Goal: Task Accomplishment & Management: Complete application form

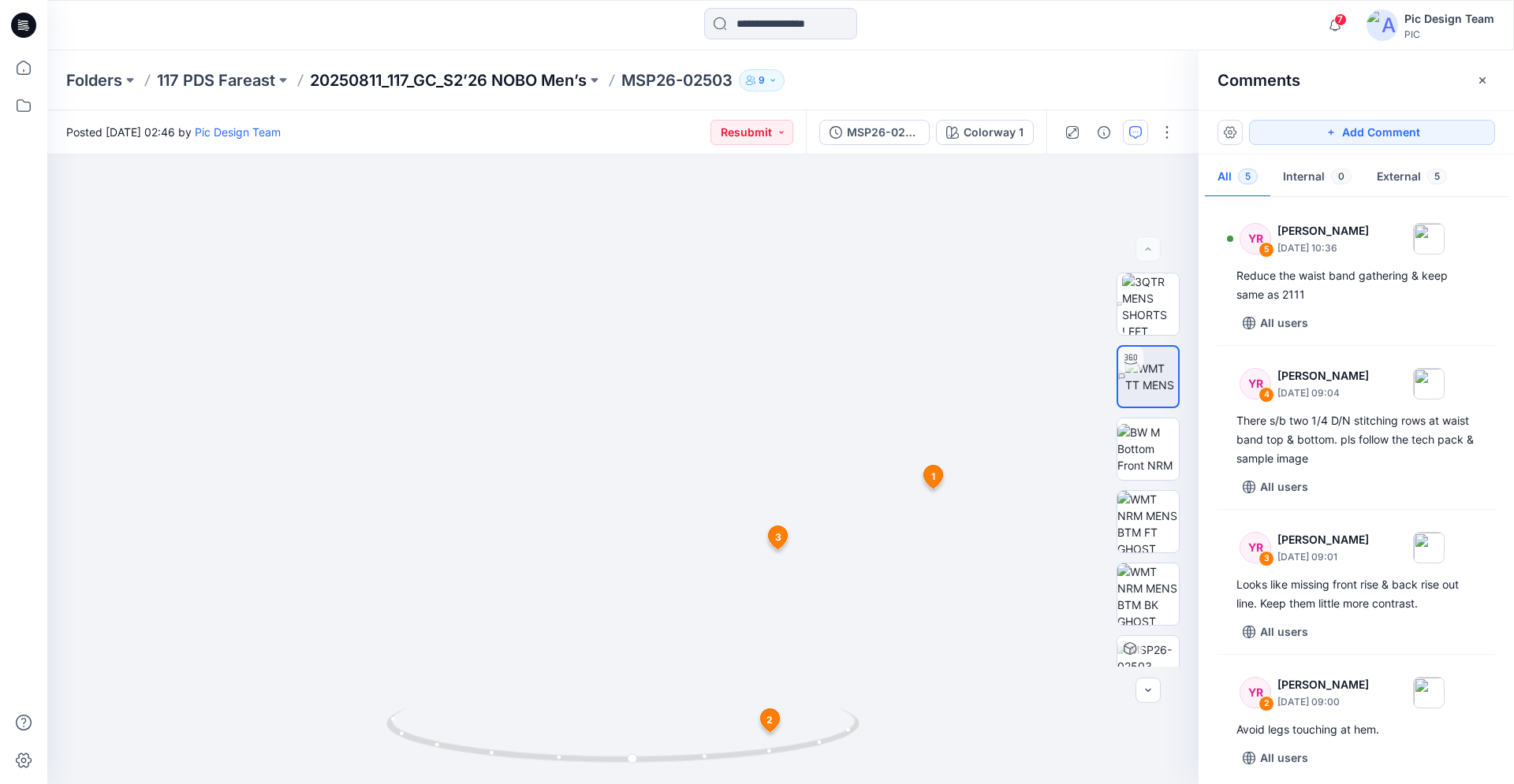
scroll to position [153, 0]
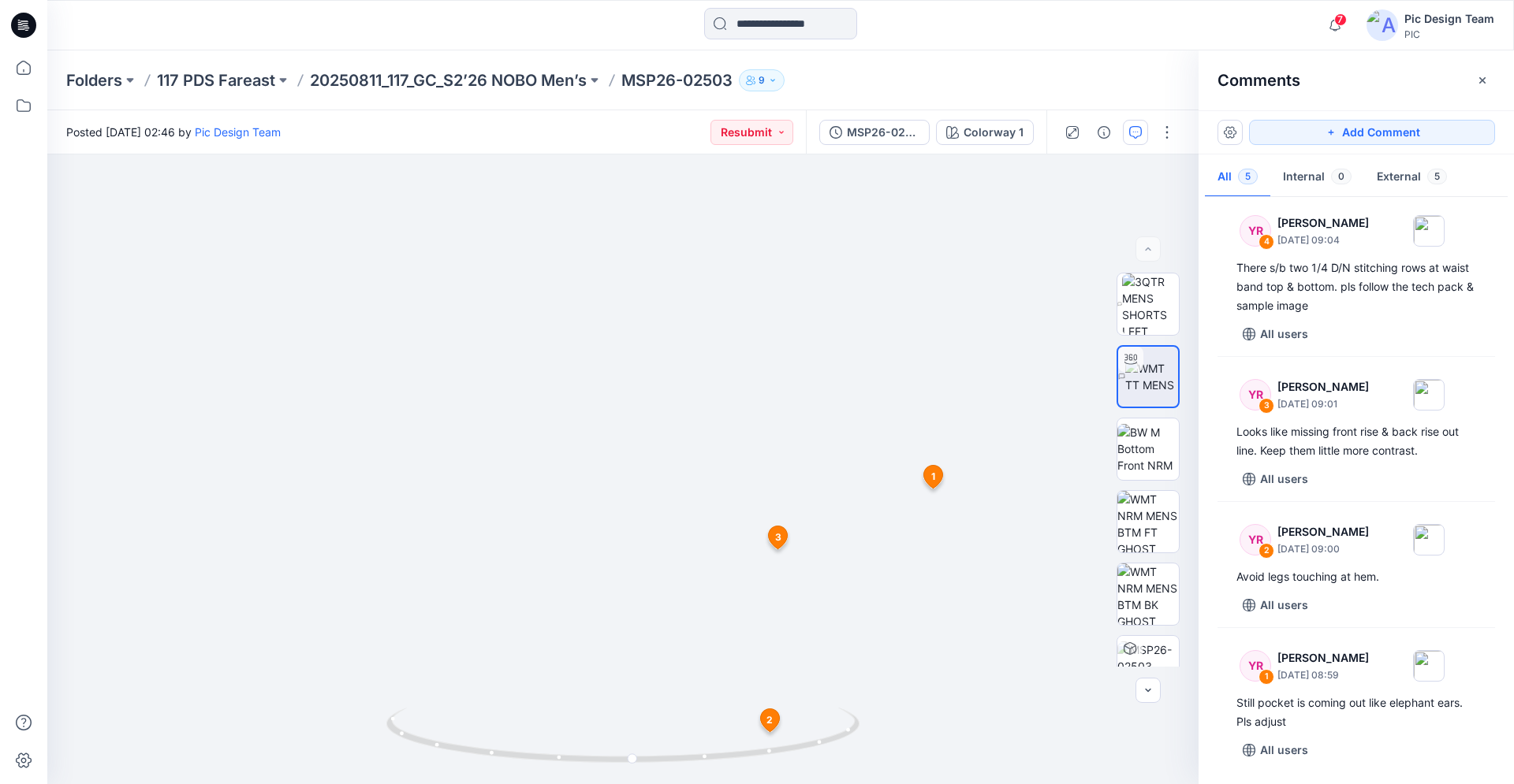
click at [689, 74] on p "MSP26-02503" at bounding box center [677, 79] width 111 height 22
drag, startPoint x: 1485, startPoint y: 79, endPoint x: 1476, endPoint y: 82, distance: 9.5
click at [1486, 79] on icon "button" at bounding box center [1481, 79] width 12 height 12
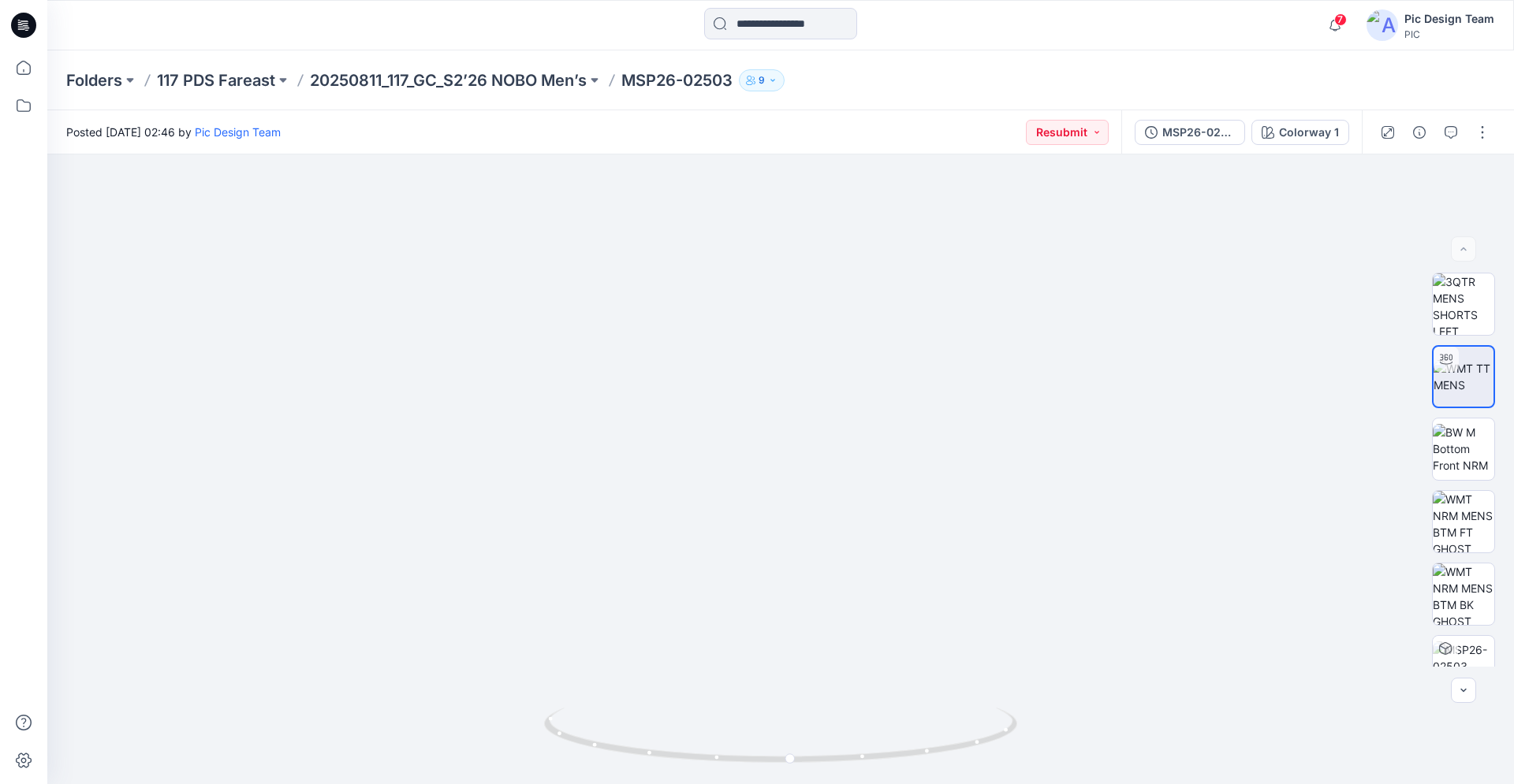
click at [641, 78] on p "MSP26-02503" at bounding box center [677, 79] width 111 height 22
click at [569, 84] on p "20250811_117_GC_S2’26 NOBO Men’s" at bounding box center [448, 79] width 277 height 22
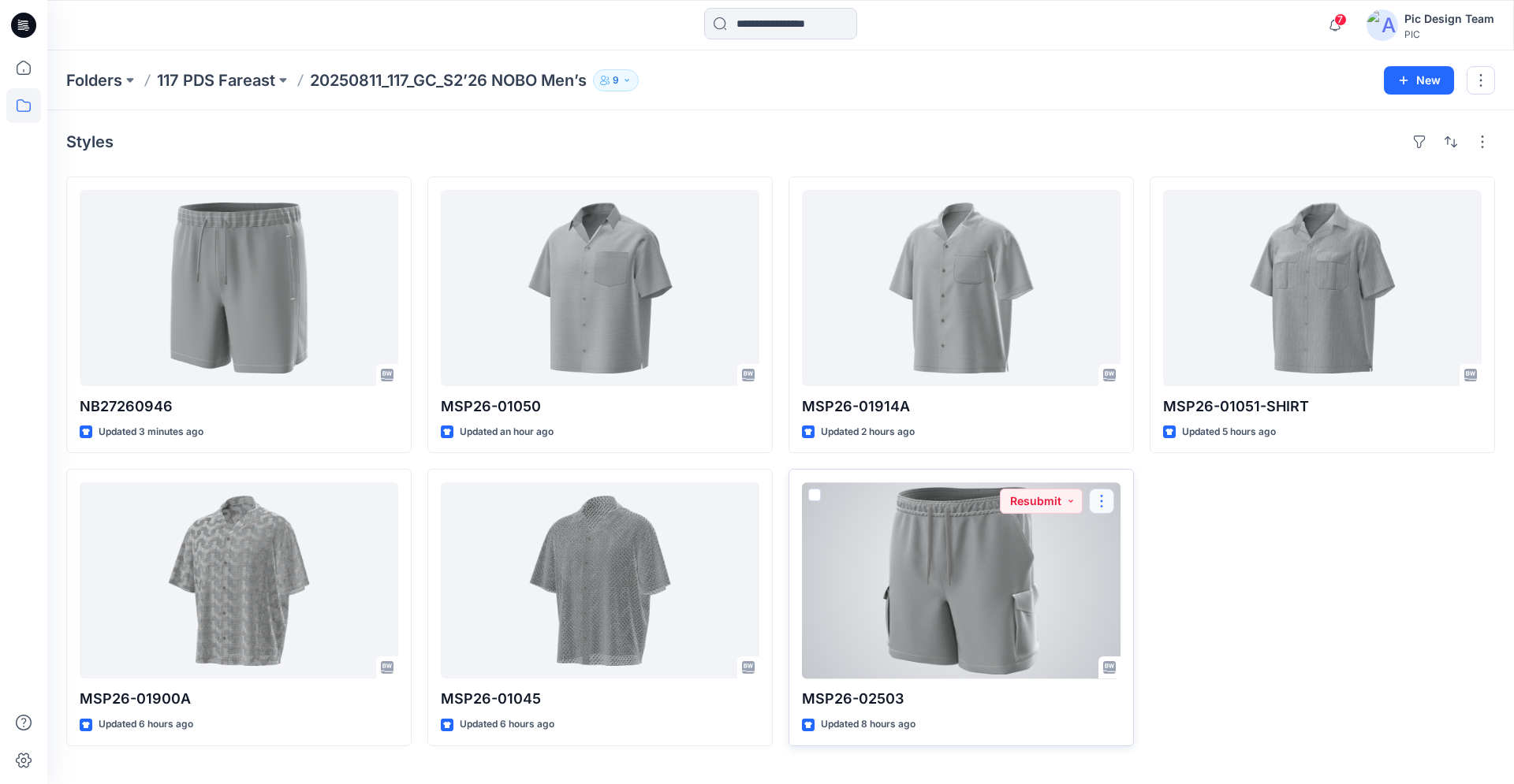
click at [1105, 505] on button "button" at bounding box center [1101, 501] width 25 height 25
click at [1122, 532] on p "Edit" at bounding box center [1130, 537] width 20 height 16
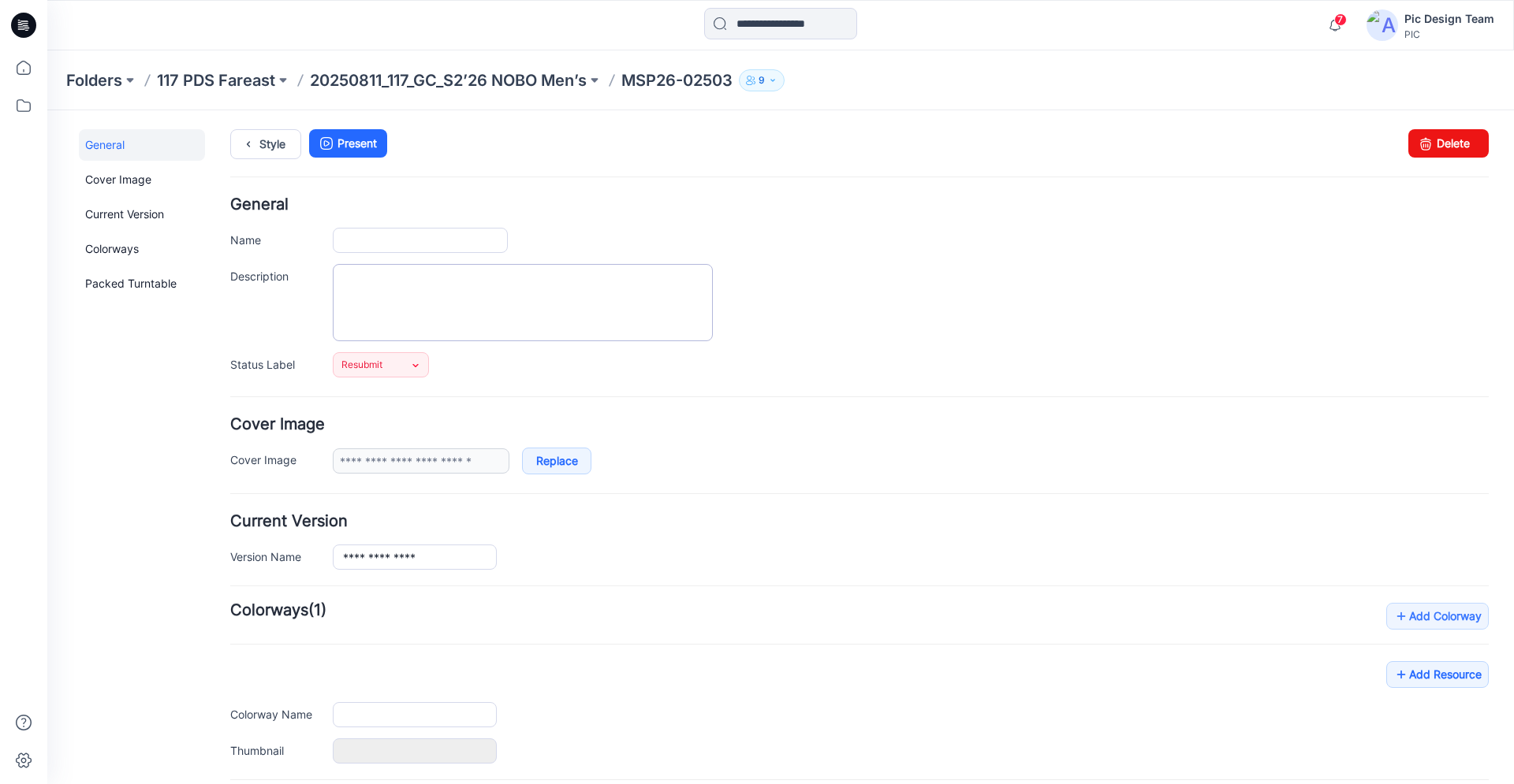
type input "**********"
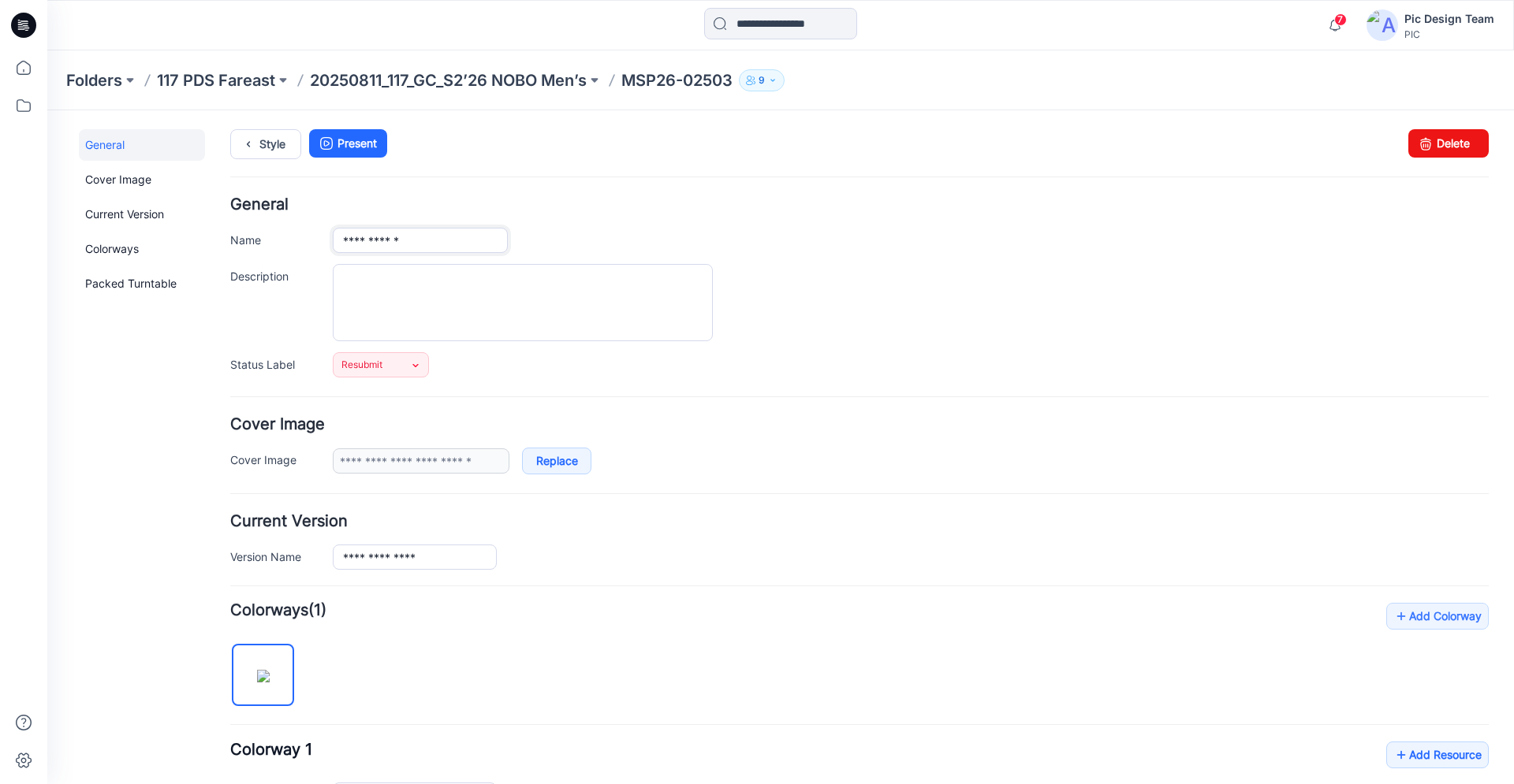
drag, startPoint x: 429, startPoint y: 239, endPoint x: 279, endPoint y: 230, distance: 150.3
click at [332, 230] on input "**********" at bounding box center [419, 240] width 175 height 25
type input "**********"
click at [1203, 357] on div "Resubmit Set Status Accepted Accepted - Proceed to Retailer SZ Resubmit PIC Upd…" at bounding box center [910, 365] width 1156 height 25
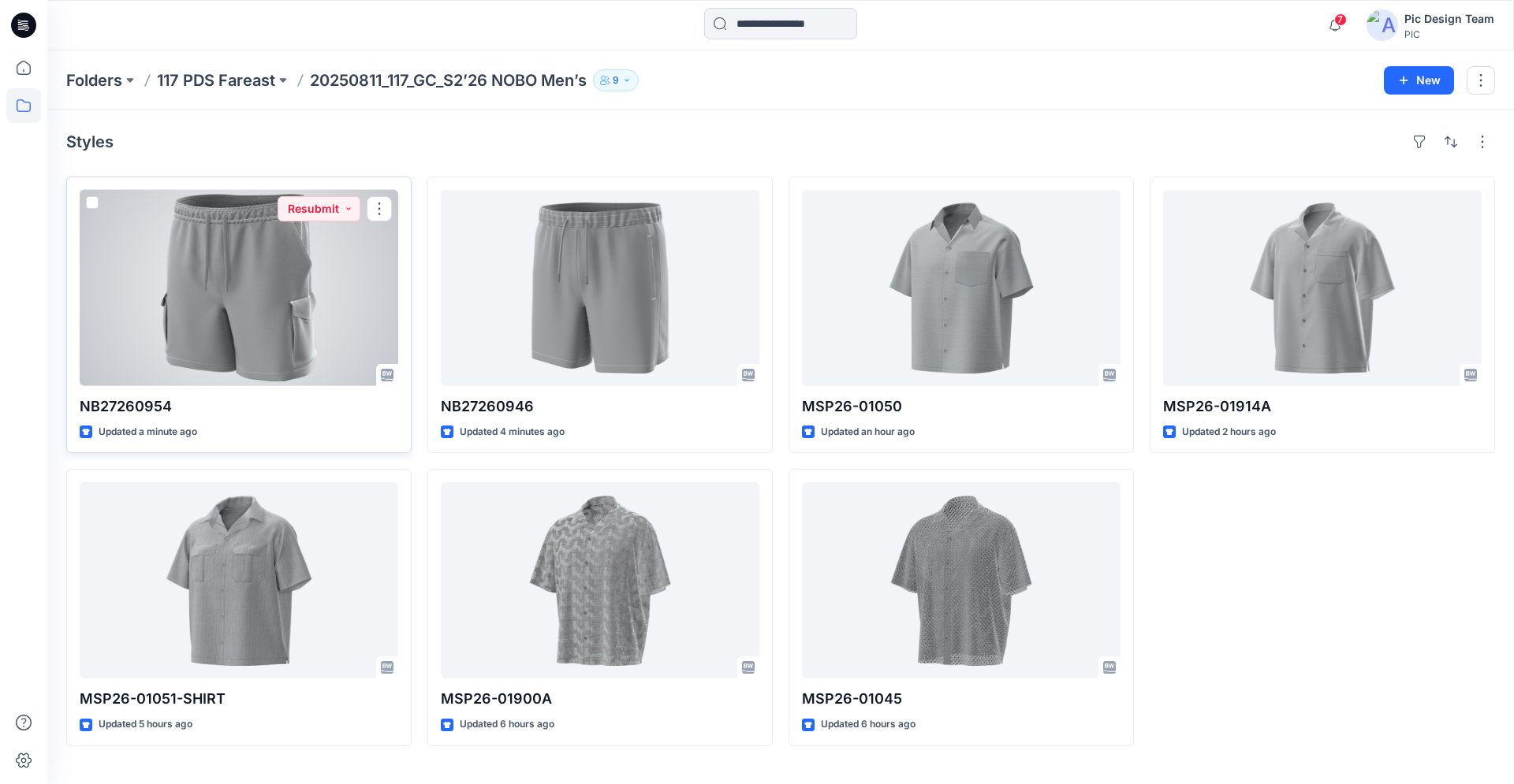
click at [308, 327] on div at bounding box center [238, 287] width 319 height 196
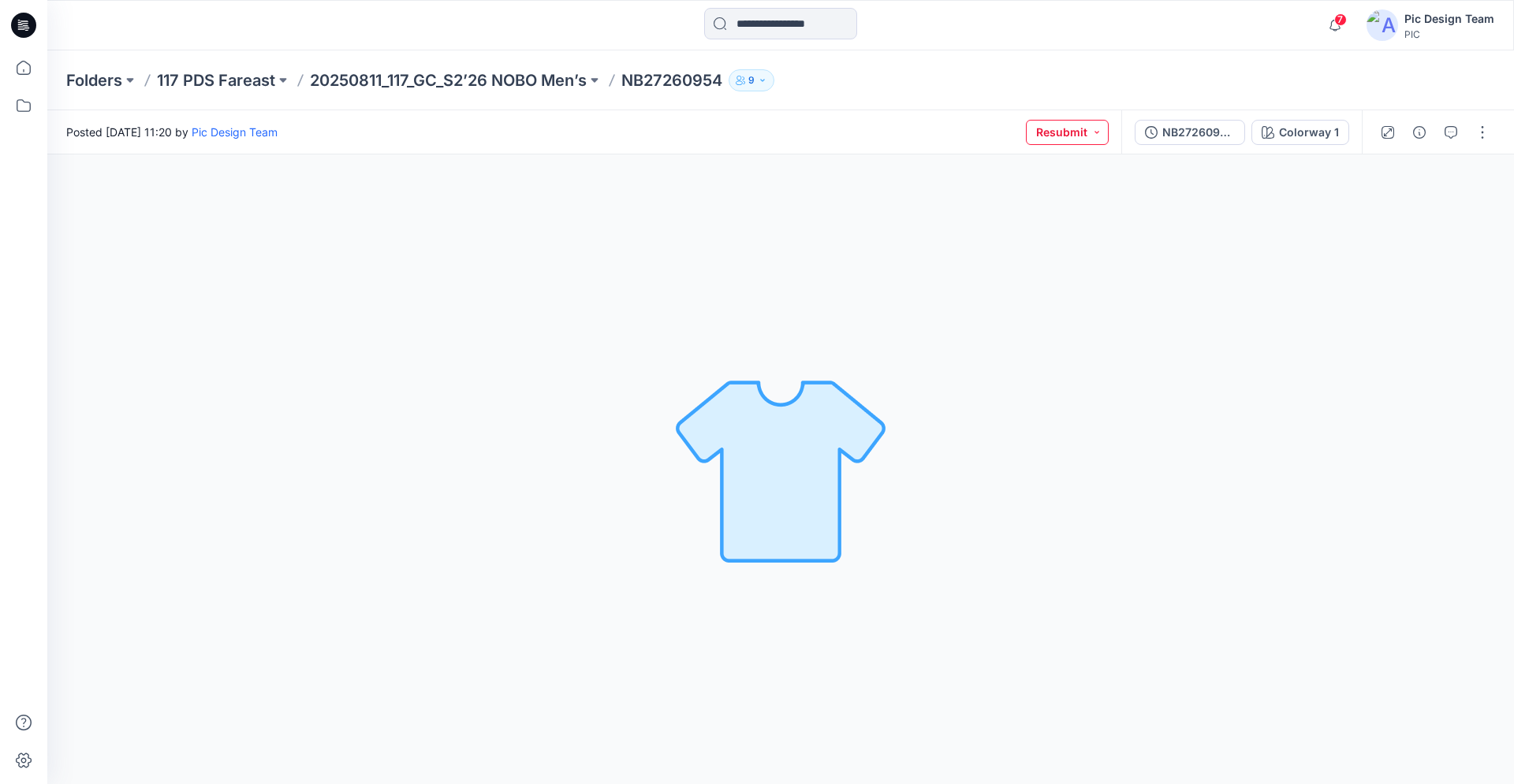
click at [1061, 131] on button "Resubmit" at bounding box center [1067, 132] width 82 height 25
click at [1224, 206] on div "Colorway 1 Loading... Material Properties Loading..." at bounding box center [780, 469] width 1466 height 630
click at [1212, 132] on div "NB27260954_V3" at bounding box center [1198, 132] width 73 height 17
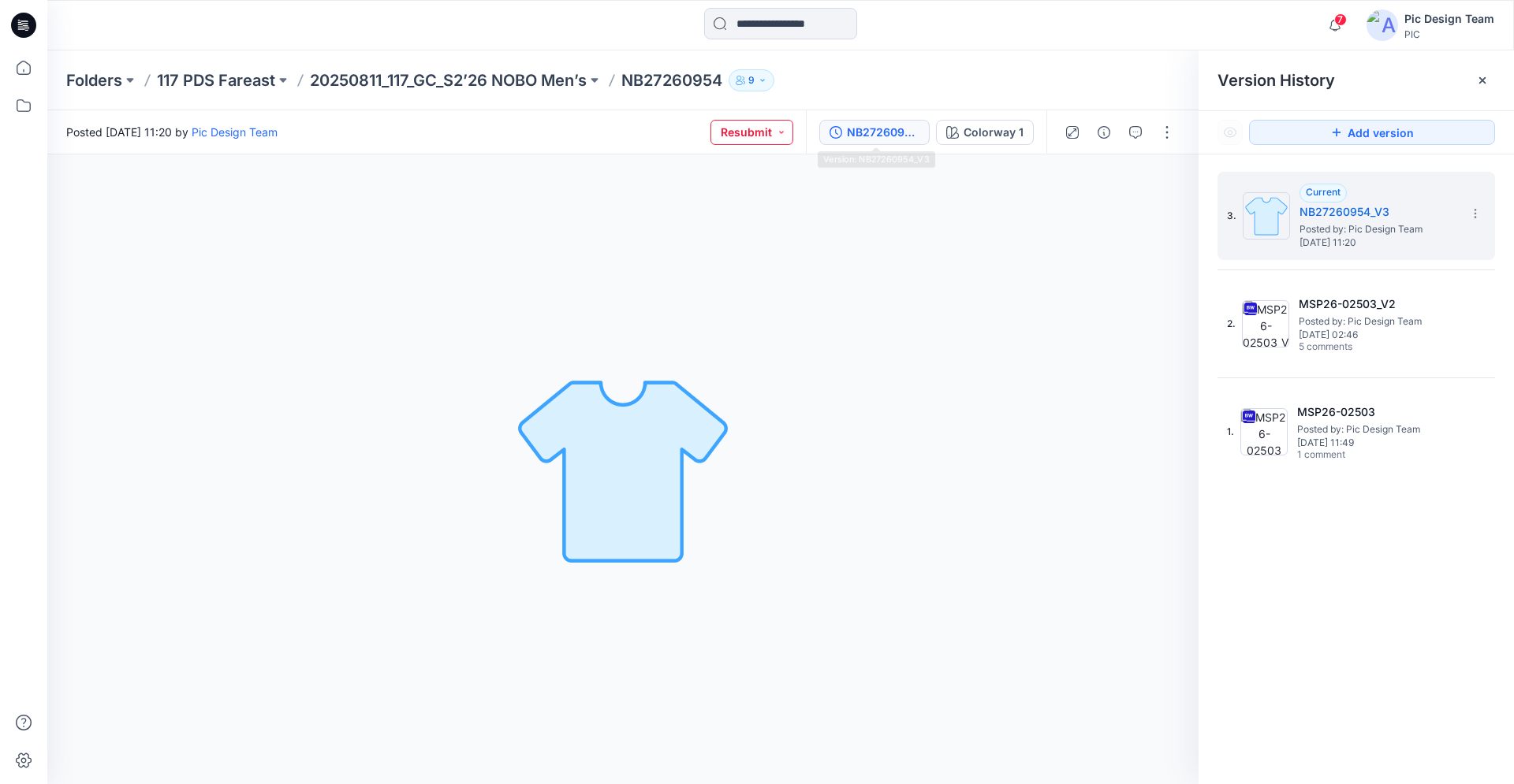
click at [751, 137] on button "Resubmit" at bounding box center [752, 132] width 82 height 25
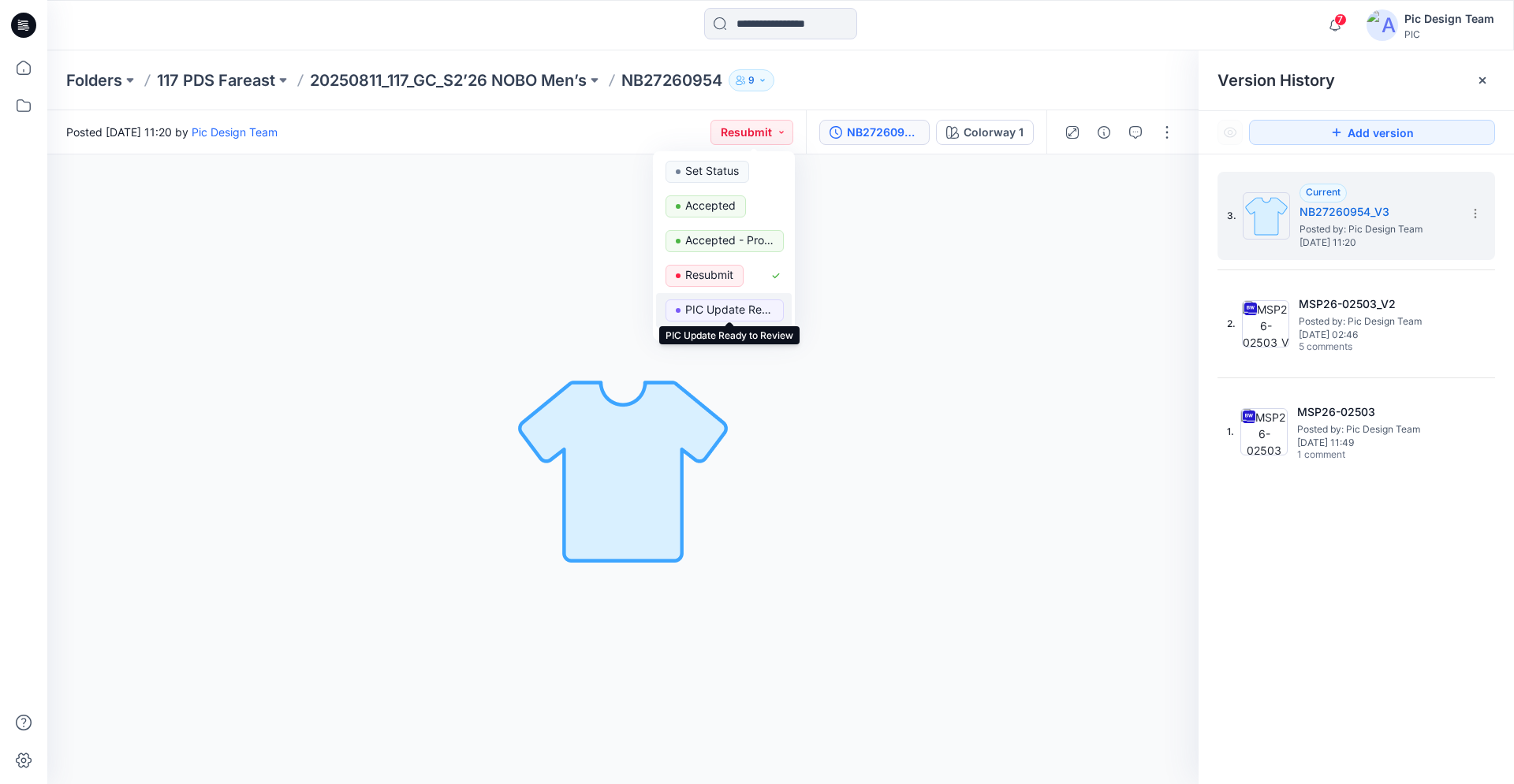
click at [705, 310] on p "PIC Update Ready to Review" at bounding box center [729, 309] width 88 height 20
